Goal: Obtain resource: Download file/media

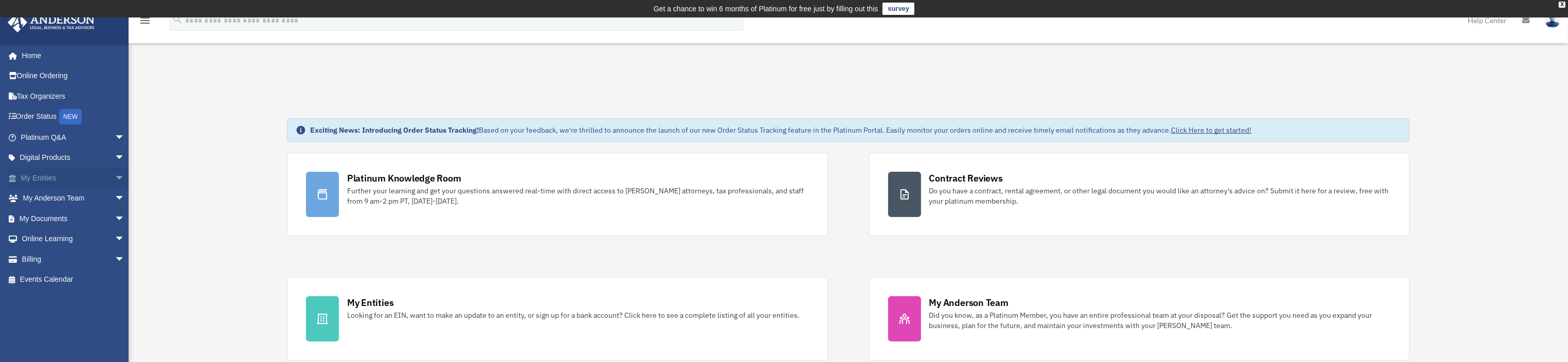
click at [114, 177] on span "arrow_drop_down" at bounding box center [124, 178] width 20 height 21
click at [114, 173] on span "arrow_drop_up" at bounding box center [124, 178] width 20 height 21
click at [114, 216] on span "arrow_drop_down" at bounding box center [124, 219] width 20 height 21
click at [37, 239] on link "Box" at bounding box center [78, 238] width 126 height 20
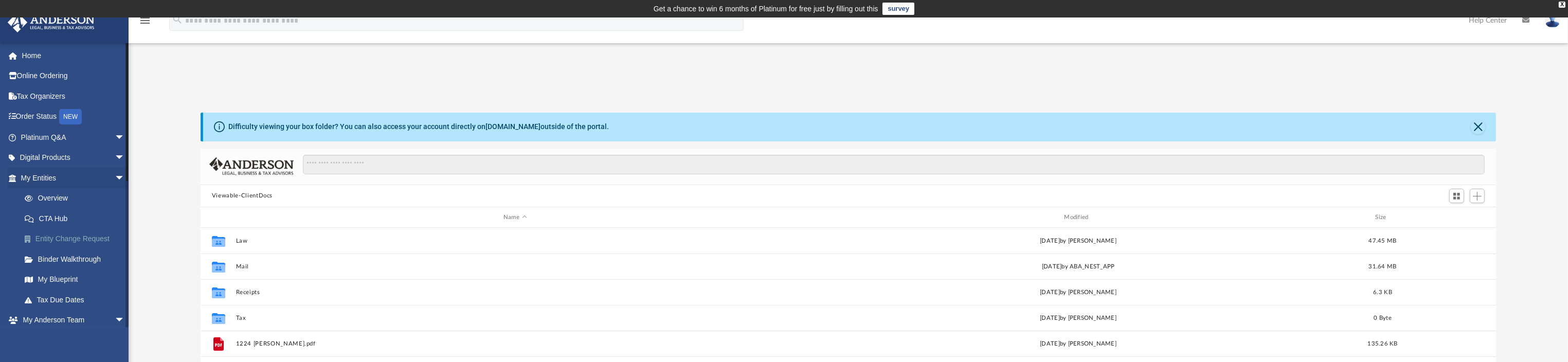
scroll to position [221, 1283]
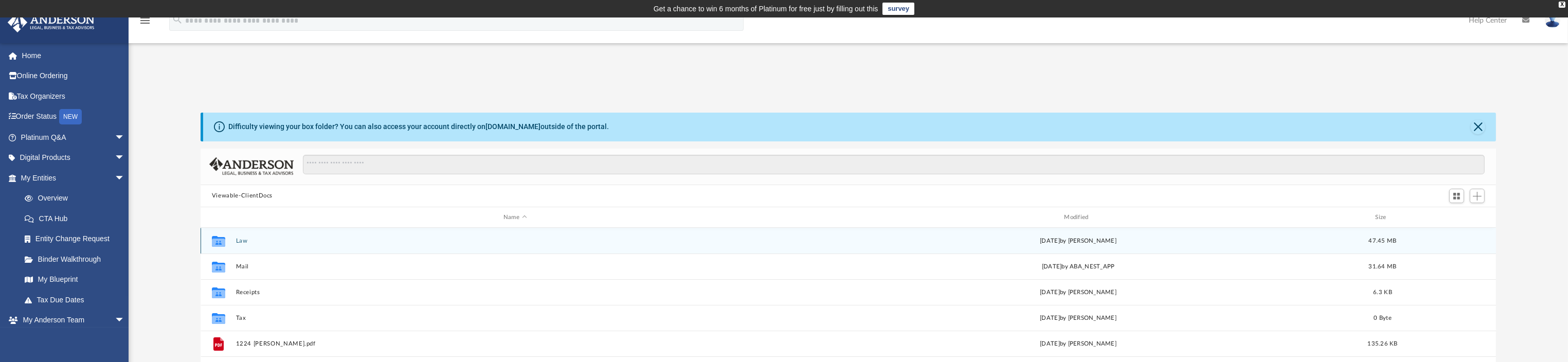
click at [239, 238] on button "Law" at bounding box center [514, 240] width 558 height 7
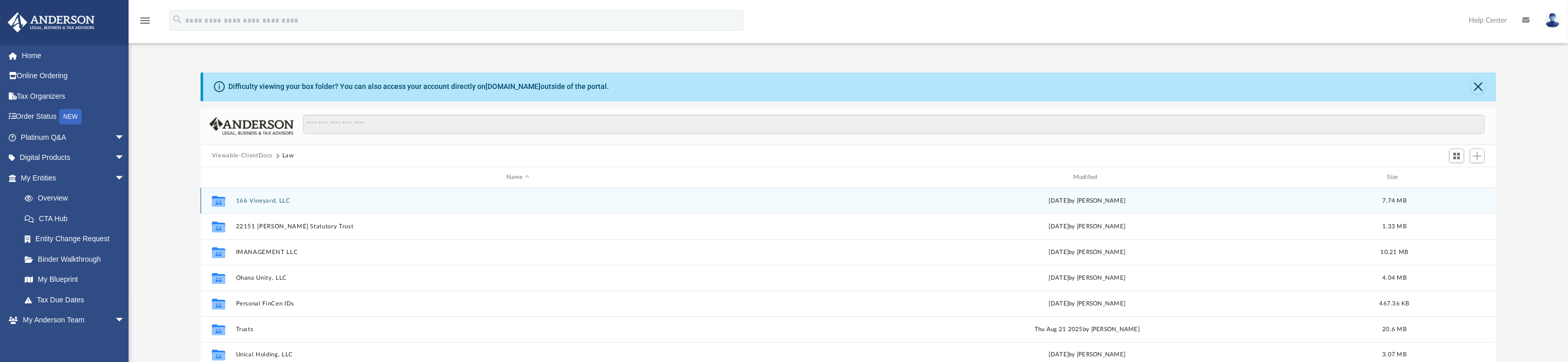
scroll to position [77, 0]
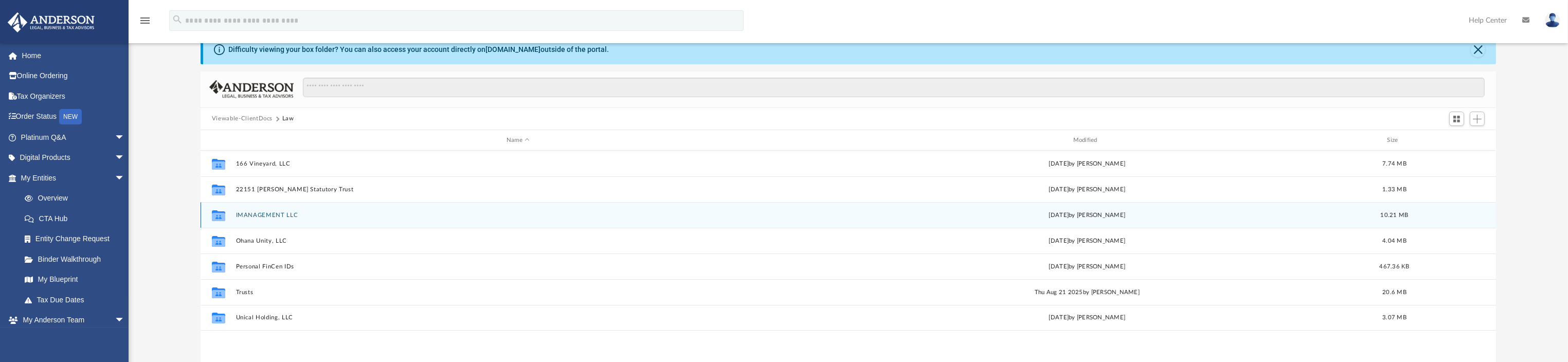
click at [247, 215] on button "IMANAGEMENT LLC" at bounding box center [517, 215] width 565 height 7
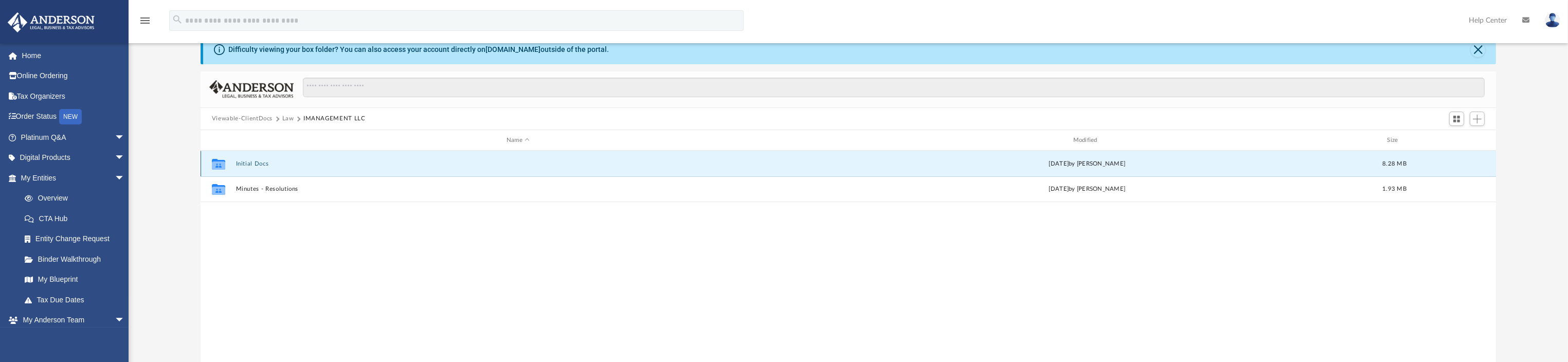
click at [260, 162] on button "Initial Docs" at bounding box center [517, 164] width 565 height 7
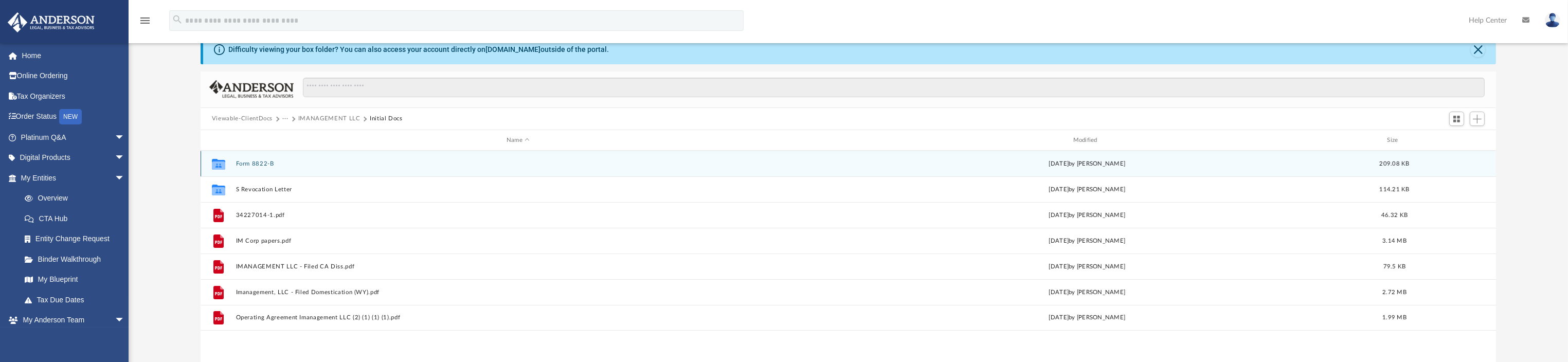
click at [258, 164] on button "Form 8822-B" at bounding box center [517, 164] width 565 height 7
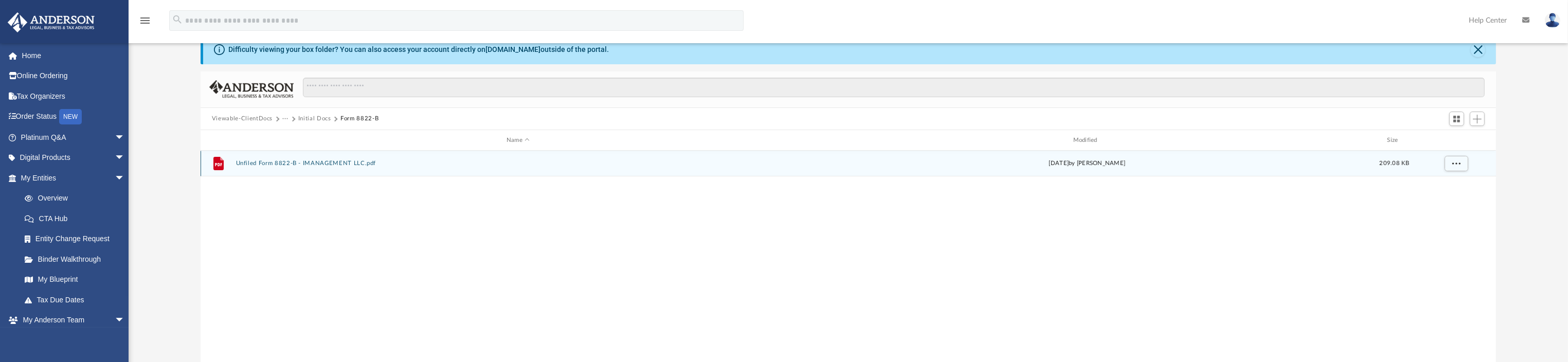
click at [335, 163] on button "Unfiled Form 8822-B - IMANAGEMENT LLC.pdf" at bounding box center [517, 164] width 565 height 7
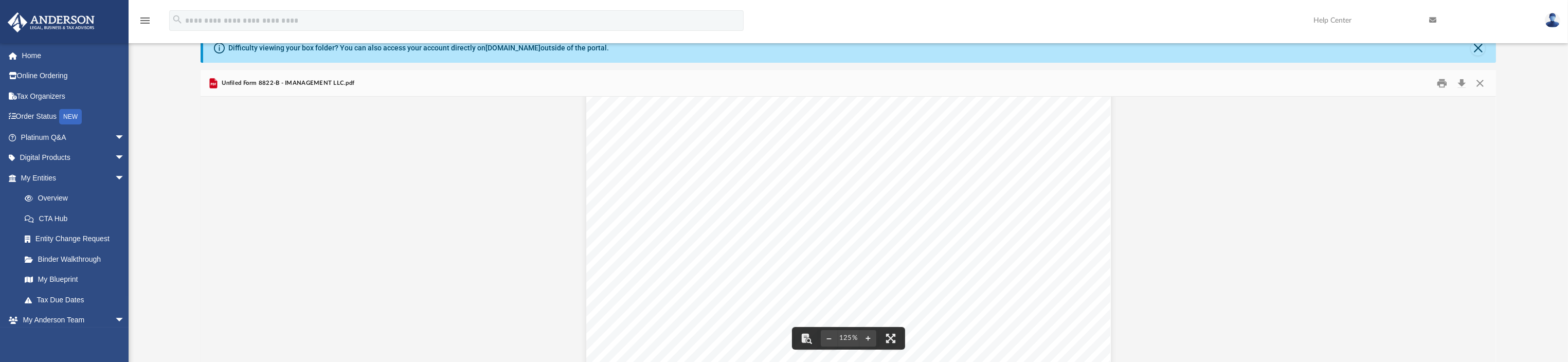
scroll to position [154, 0]
click at [680, 191] on div "Page 1" at bounding box center [849, 289] width 525 height 678
click at [1446, 84] on button "Print" at bounding box center [1442, 83] width 20 height 16
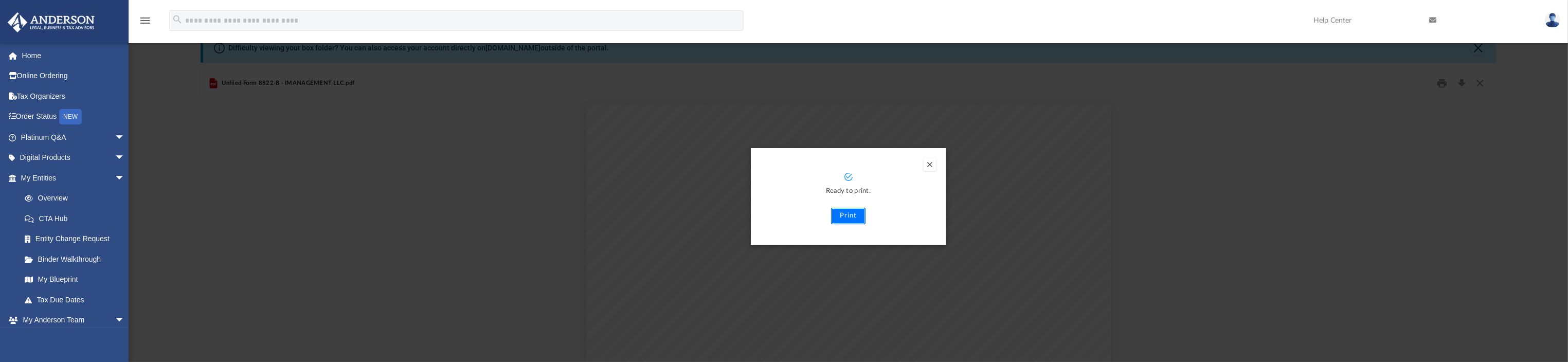
click at [848, 218] on button "Print" at bounding box center [848, 215] width 34 height 16
